Goal: Information Seeking & Learning: Understand process/instructions

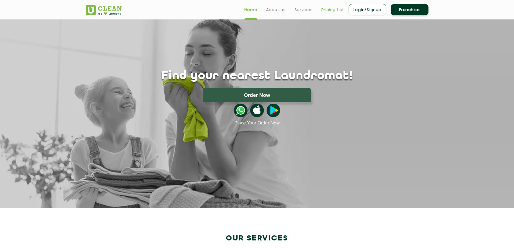
click at [333, 9] on link "Pricing List" at bounding box center [332, 9] width 23 height 6
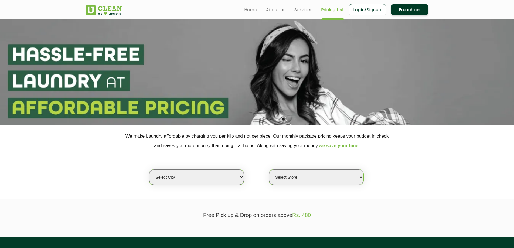
click at [205, 177] on select "Select city [GEOGRAPHIC_DATA] [GEOGRAPHIC_DATA] [GEOGRAPHIC_DATA] [GEOGRAPHIC_D…" at bounding box center [196, 176] width 94 height 15
select select "52"
click at [149, 169] on select "Select city [GEOGRAPHIC_DATA] [GEOGRAPHIC_DATA] [GEOGRAPHIC_DATA] [GEOGRAPHIC_D…" at bounding box center [196, 176] width 94 height 15
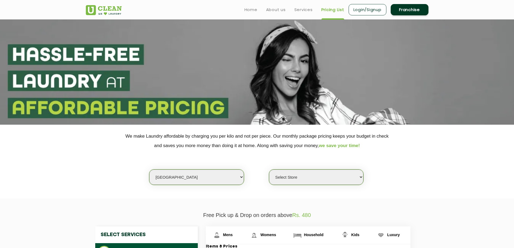
click at [347, 187] on section "We make Laundry affordable by charging you per kilo and not per piece. Our mont…" at bounding box center [257, 162] width 514 height 74
click at [349, 181] on select "Select Store [GEOGRAPHIC_DATA] [GEOGRAPHIC_DATA]" at bounding box center [316, 176] width 94 height 15
select select "167"
click at [269, 169] on select "Select Store [GEOGRAPHIC_DATA] [GEOGRAPHIC_DATA]" at bounding box center [316, 176] width 94 height 15
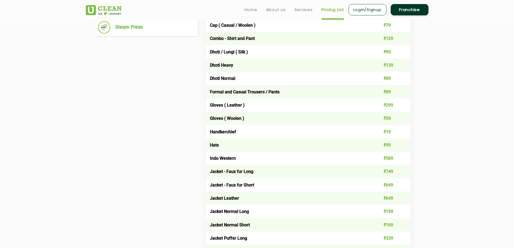
scroll to position [135, 0]
